Goal: Find contact information: Find contact information

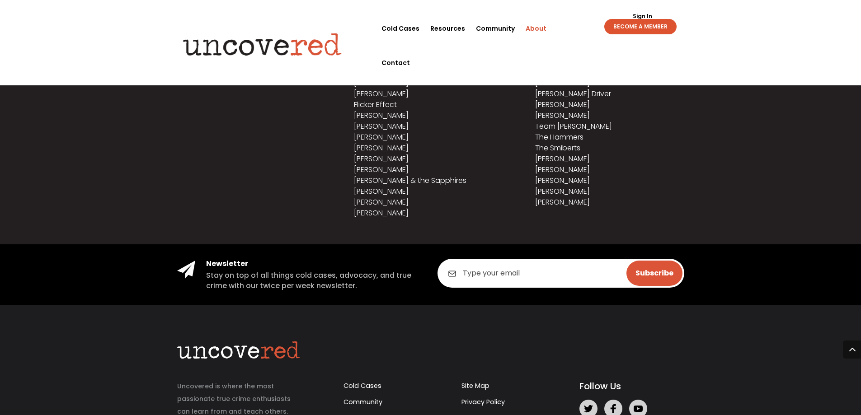
scroll to position [1103, 0]
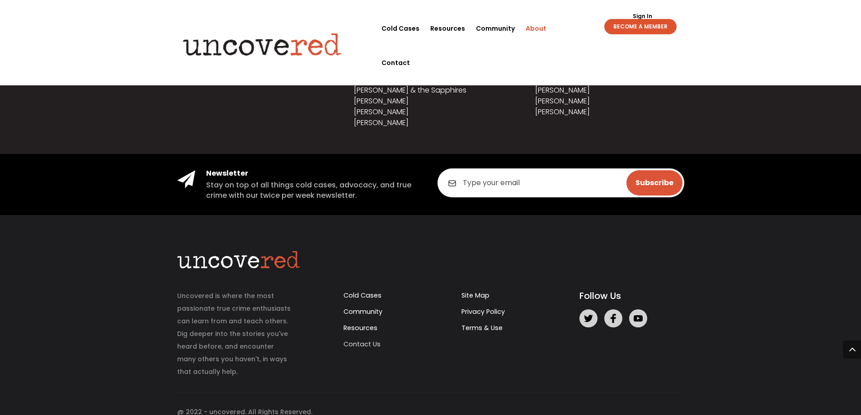
click at [362, 344] on link "Contact Us" at bounding box center [361, 344] width 37 height 9
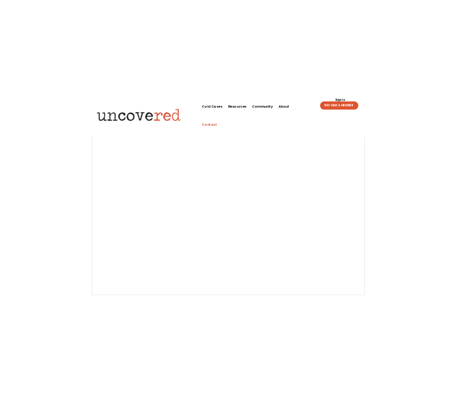
scroll to position [159, 0]
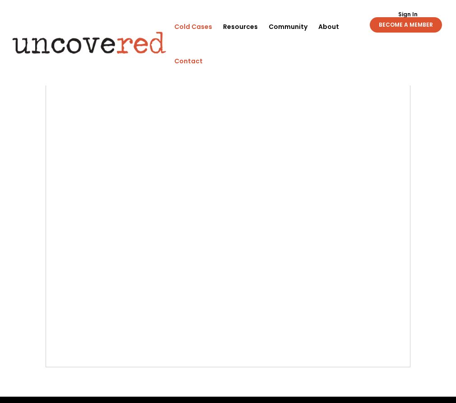
click at [200, 25] on link "Cold Cases" at bounding box center [193, 26] width 38 height 34
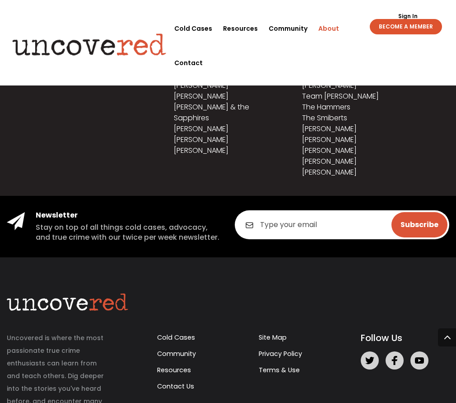
scroll to position [1233, 0]
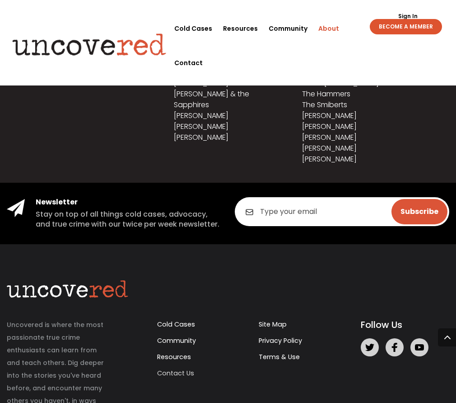
click at [185, 368] on link "Contact Us" at bounding box center [175, 372] width 37 height 9
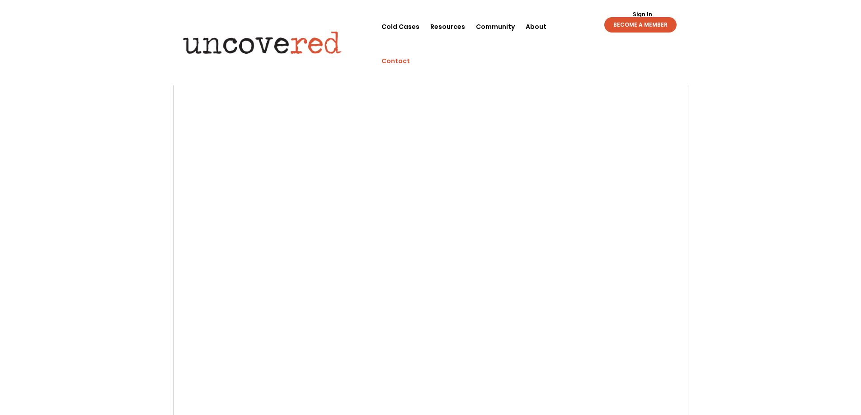
scroll to position [125, 0]
